Goal: Check status: Check status

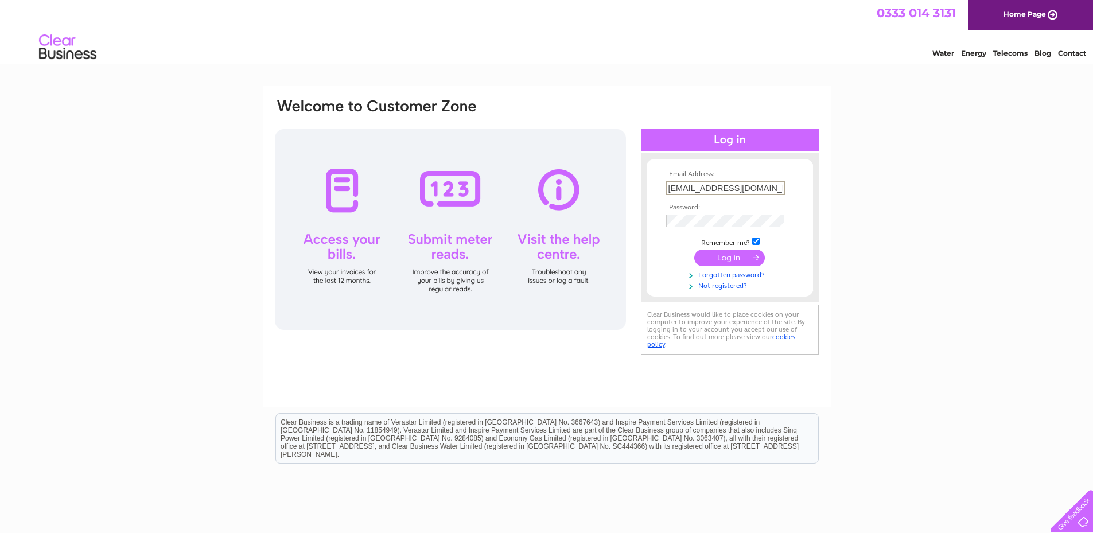
click at [730, 258] on input "submit" at bounding box center [729, 258] width 71 height 16
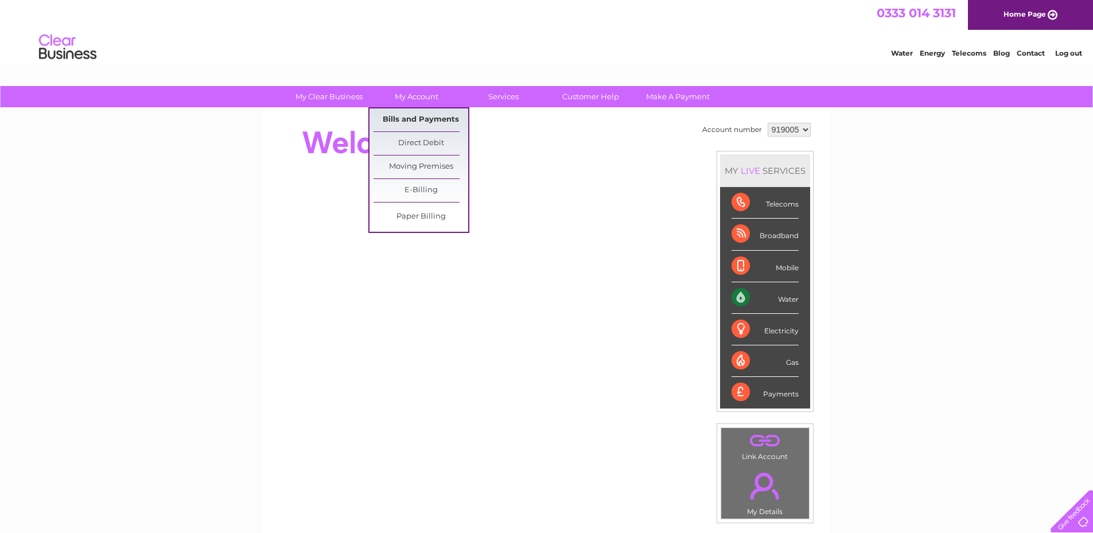
click at [419, 118] on link "Bills and Payments" at bounding box center [421, 119] width 95 height 23
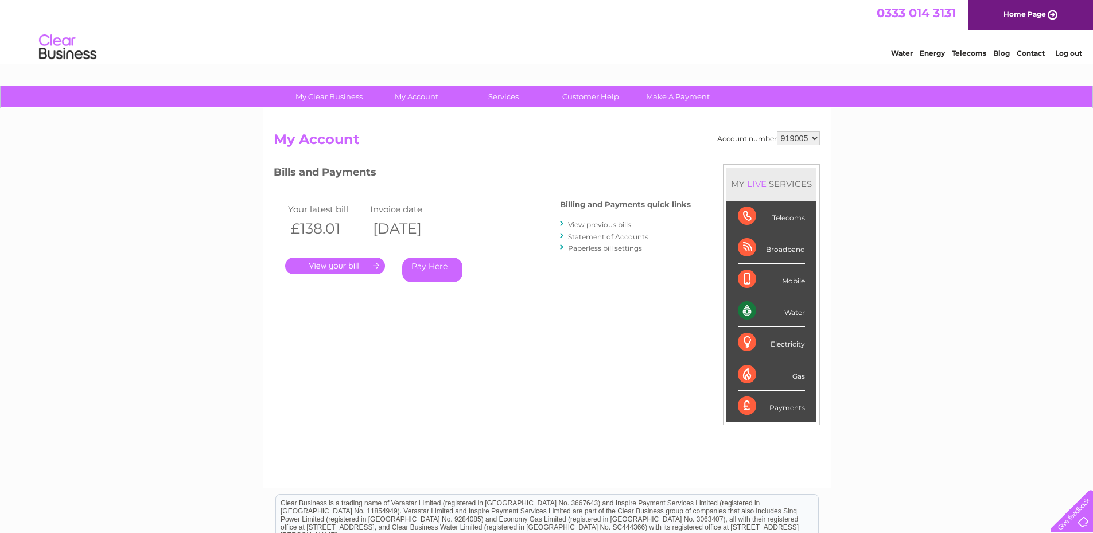
click at [798, 340] on div "Electricity" at bounding box center [771, 343] width 67 height 32
click at [799, 378] on div "Gas" at bounding box center [771, 375] width 67 height 32
click at [797, 406] on div "Payments" at bounding box center [771, 406] width 67 height 31
click at [363, 263] on link "." at bounding box center [335, 266] width 100 height 17
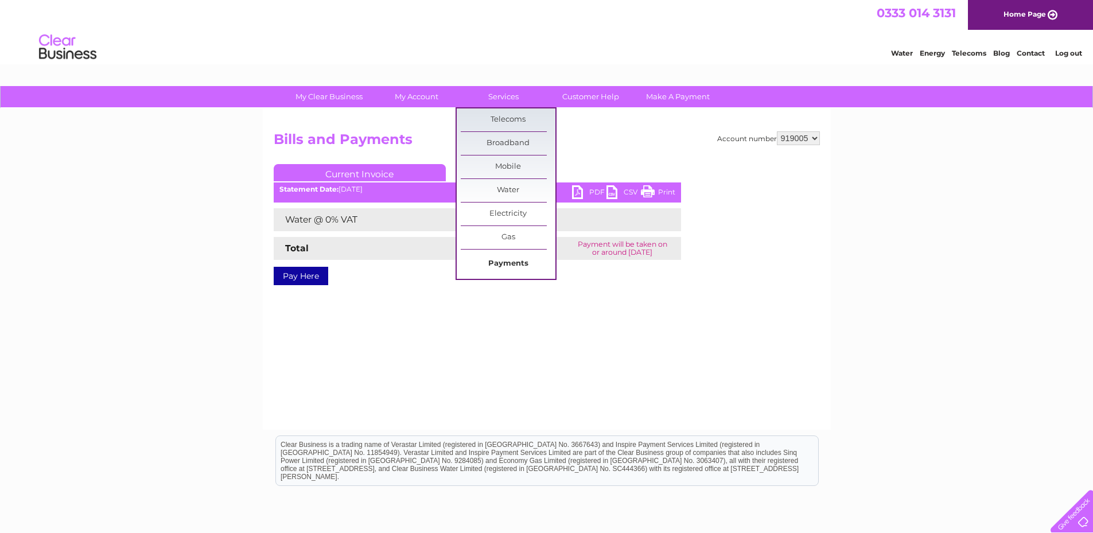
click at [505, 264] on link "Payments" at bounding box center [508, 264] width 95 height 23
